Goal: Transaction & Acquisition: Purchase product/service

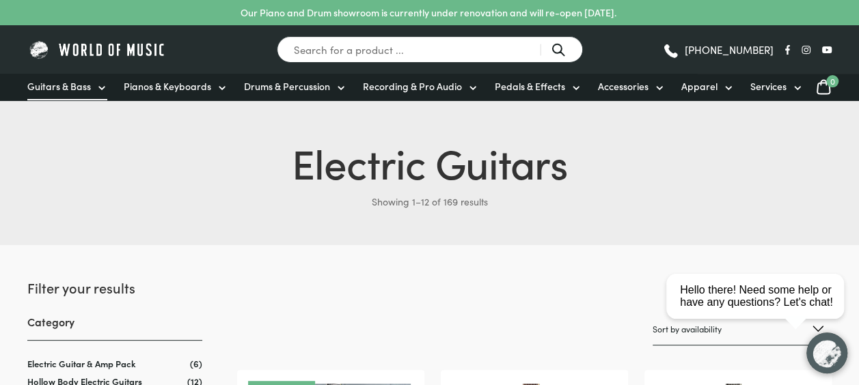
click at [98, 90] on icon at bounding box center [101, 88] width 11 height 11
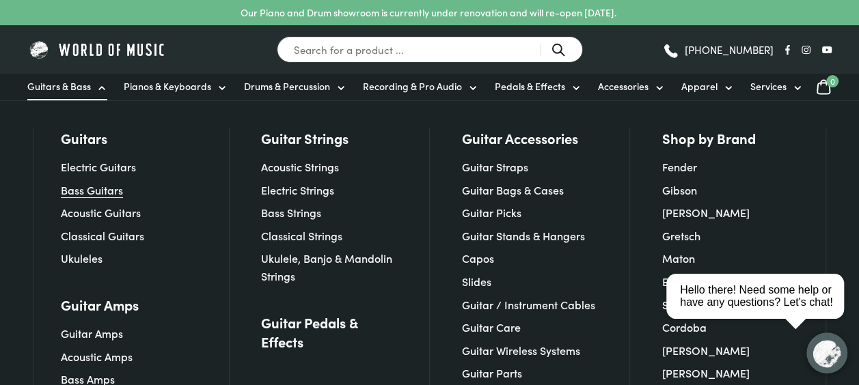
click at [96, 185] on link "Bass Guitars" at bounding box center [92, 189] width 62 height 15
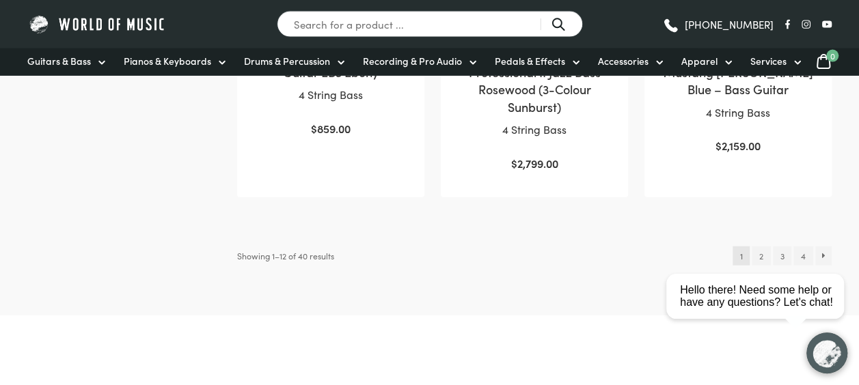
scroll to position [1558, 0]
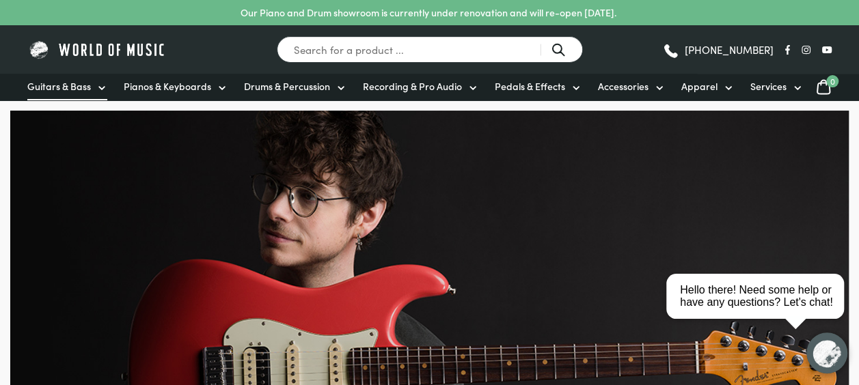
click at [60, 87] on span "Guitars & Bass" at bounding box center [59, 86] width 64 height 14
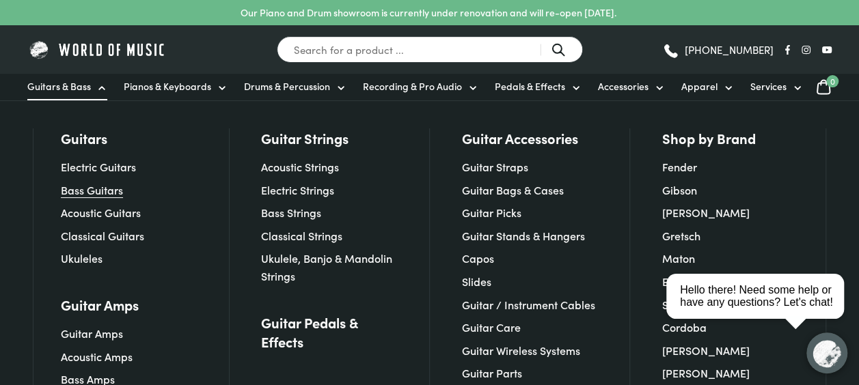
click at [98, 189] on link "Bass Guitars" at bounding box center [92, 189] width 62 height 15
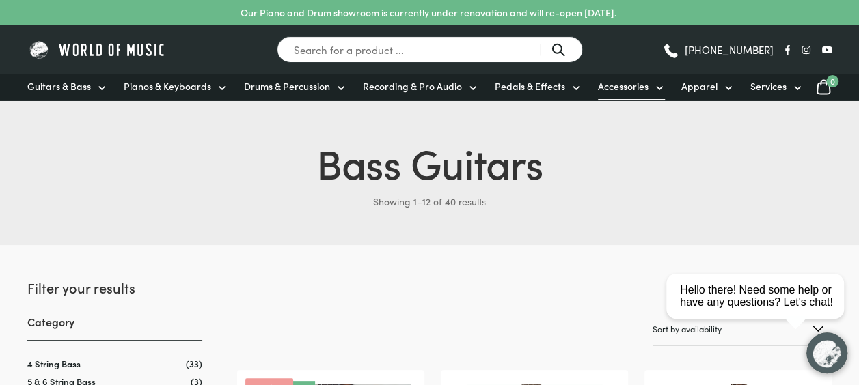
click at [614, 92] on span "Accessories" at bounding box center [623, 86] width 51 height 14
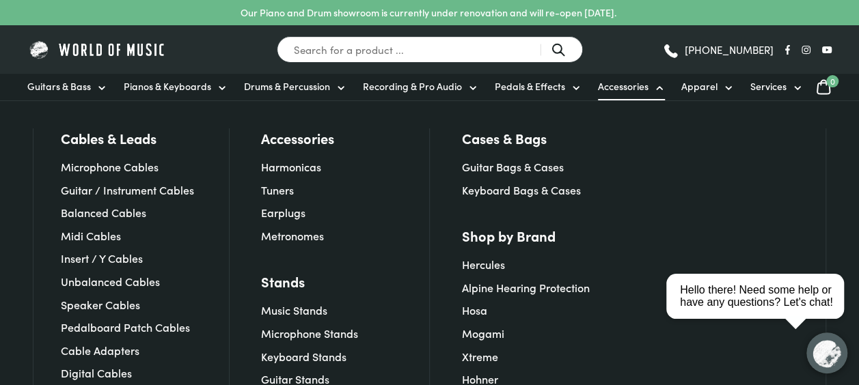
click at [312, 376] on link "Guitar Stands" at bounding box center [295, 379] width 68 height 15
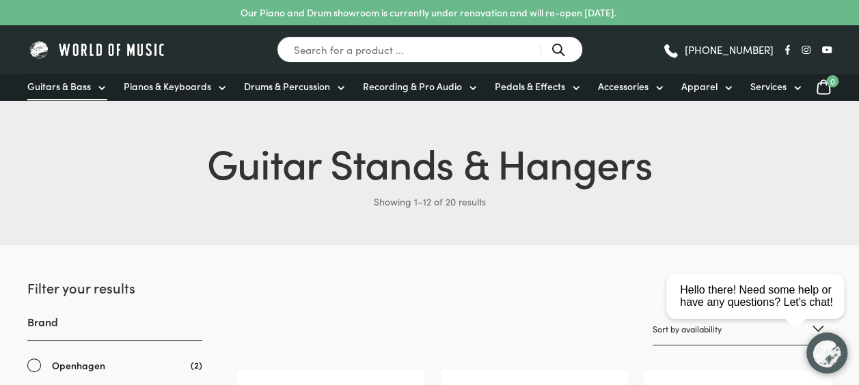
click at [70, 90] on span "Guitars & Bass" at bounding box center [59, 86] width 64 height 14
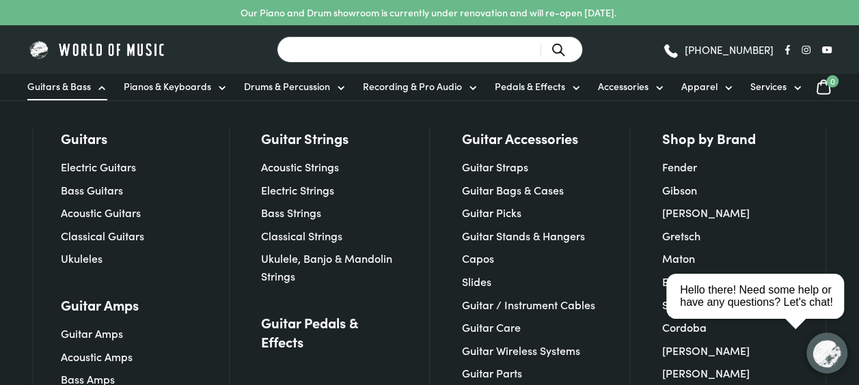
click at [293, 51] on input "Search for a product ..." at bounding box center [430, 49] width 306 height 27
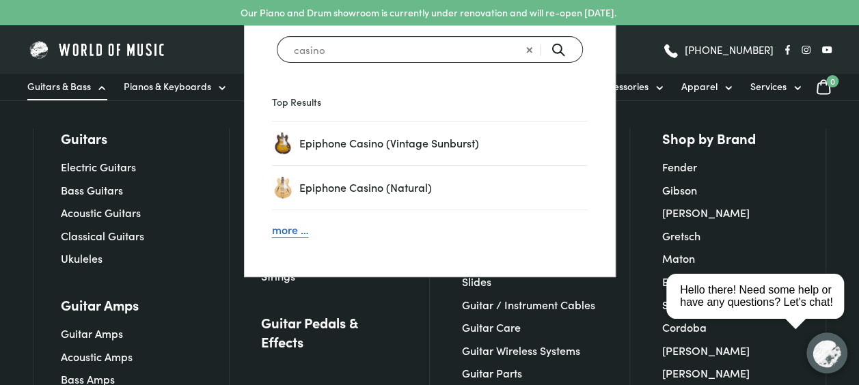
type input "casino"
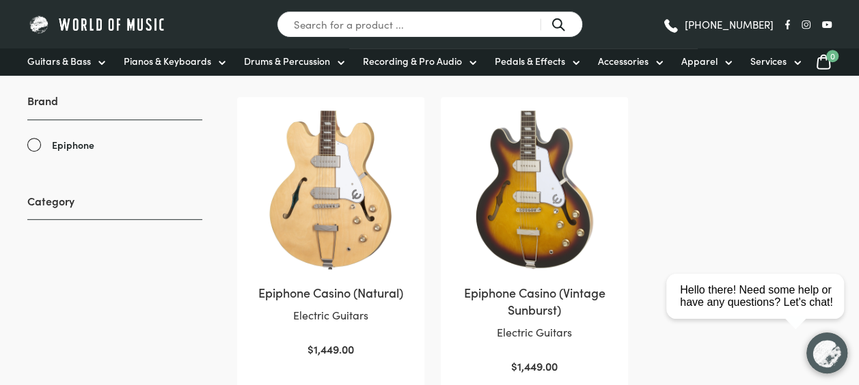
scroll to position [301, 0]
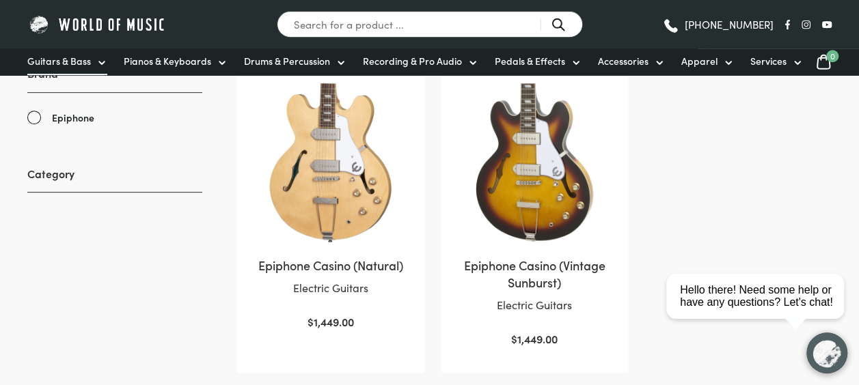
click at [90, 57] on span "Guitars & Bass" at bounding box center [59, 61] width 64 height 14
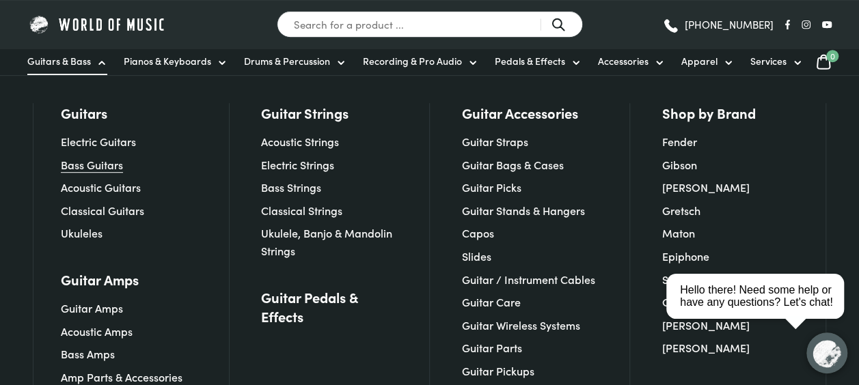
click at [93, 161] on link "Bass Guitars" at bounding box center [92, 164] width 62 height 15
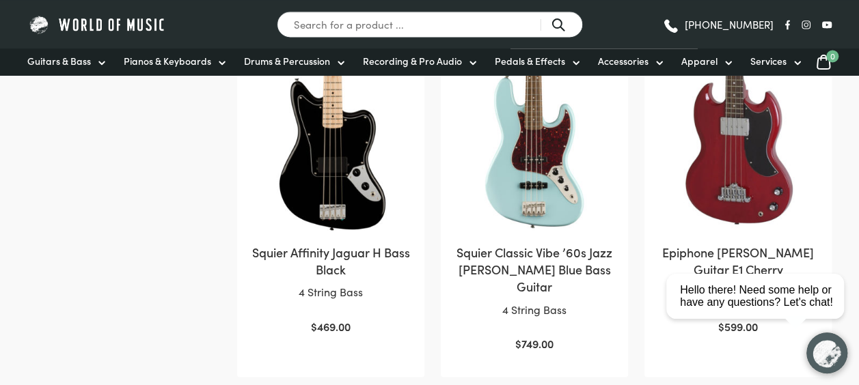
scroll to position [984, 0]
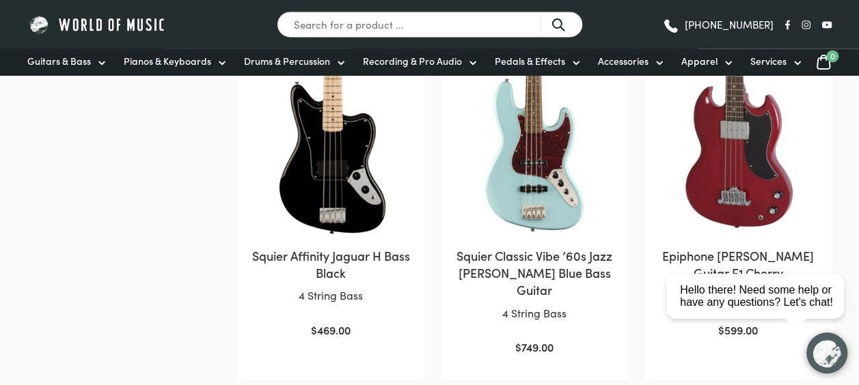
click at [694, 204] on img at bounding box center [738, 154] width 160 height 160
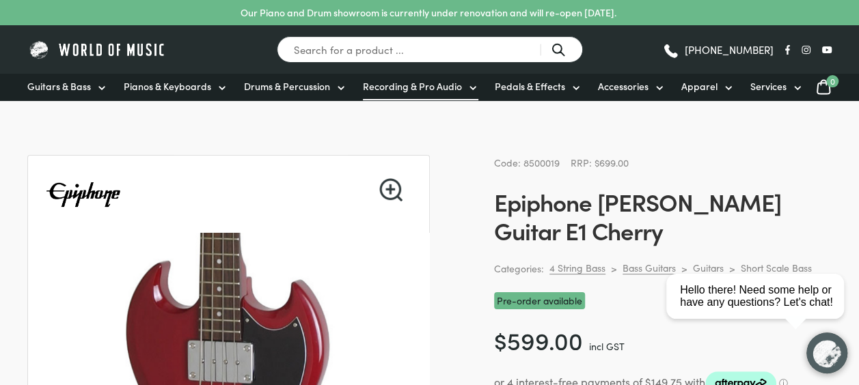
click at [415, 86] on span "Recording & Pro Audio" at bounding box center [412, 86] width 99 height 14
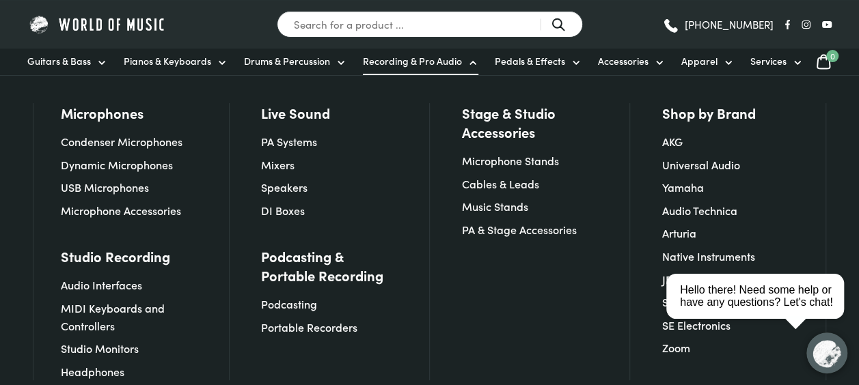
scroll to position [82, 0]
click at [327, 329] on link "Portable Recorders" at bounding box center [309, 327] width 96 height 15
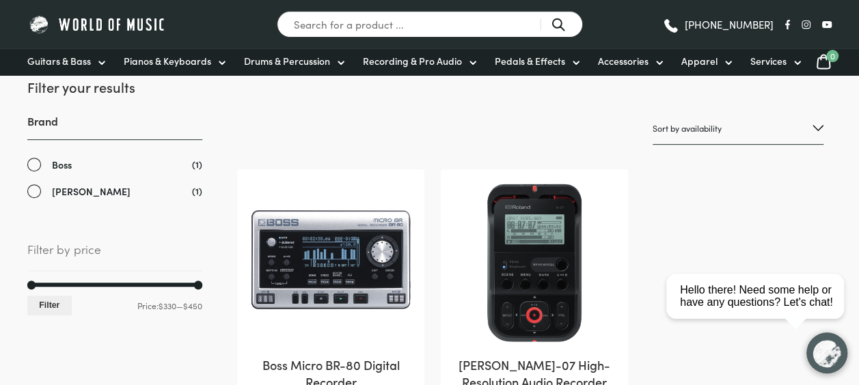
scroll to position [191, 0]
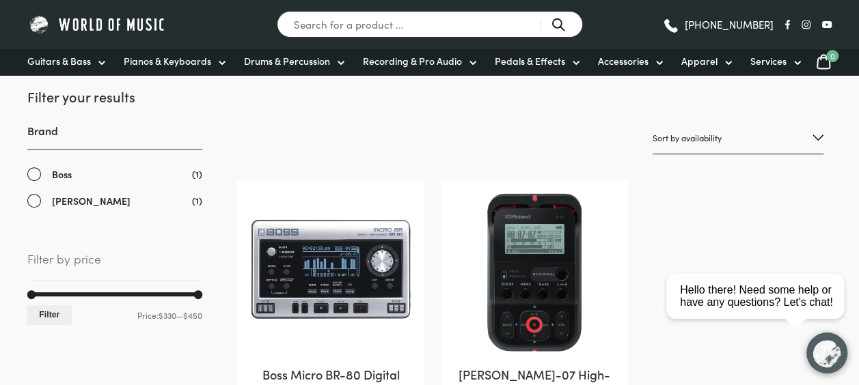
click at [333, 273] on img at bounding box center [331, 273] width 160 height 160
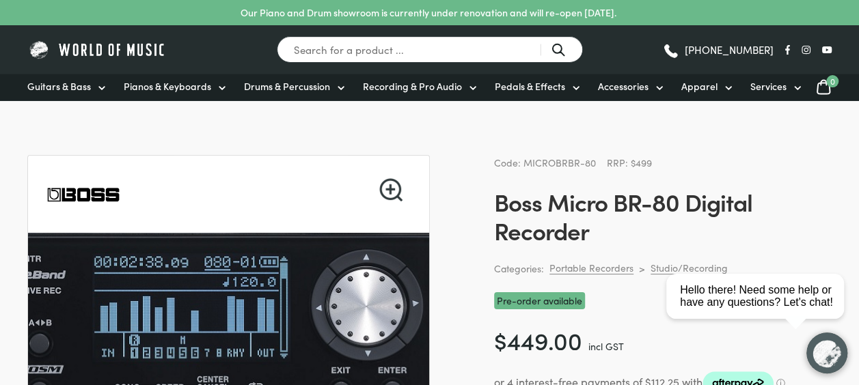
click at [333, 273] on img at bounding box center [190, 345] width 547 height 547
